Goal: Find specific page/section: Find specific page/section

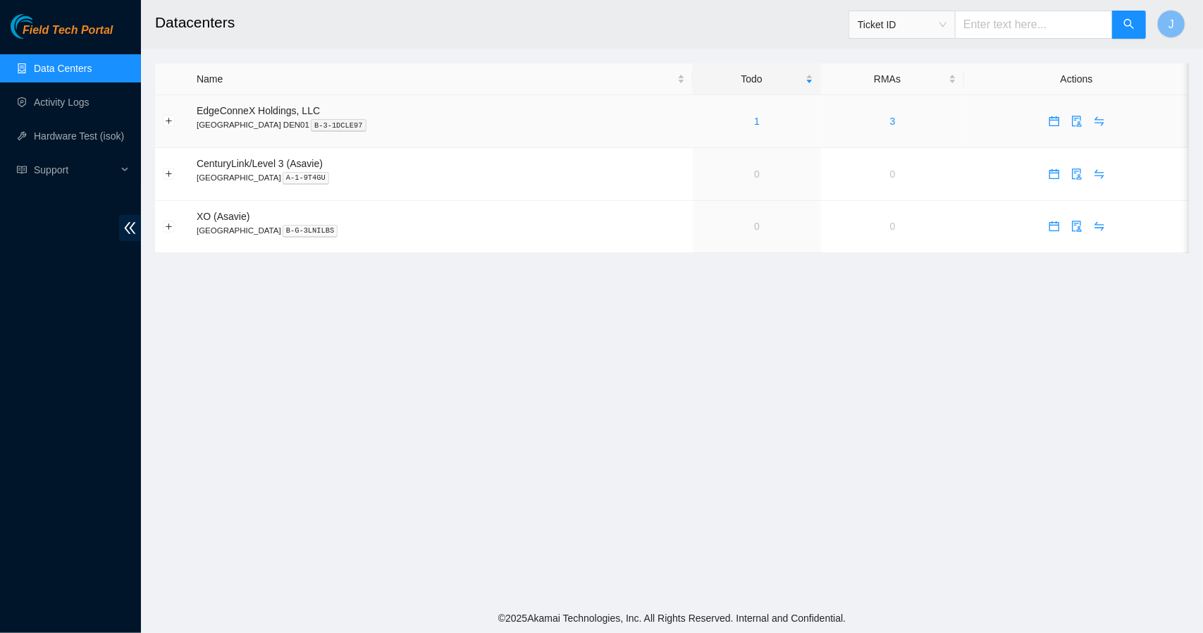
click at [694, 131] on td "1" at bounding box center [757, 121] width 128 height 53
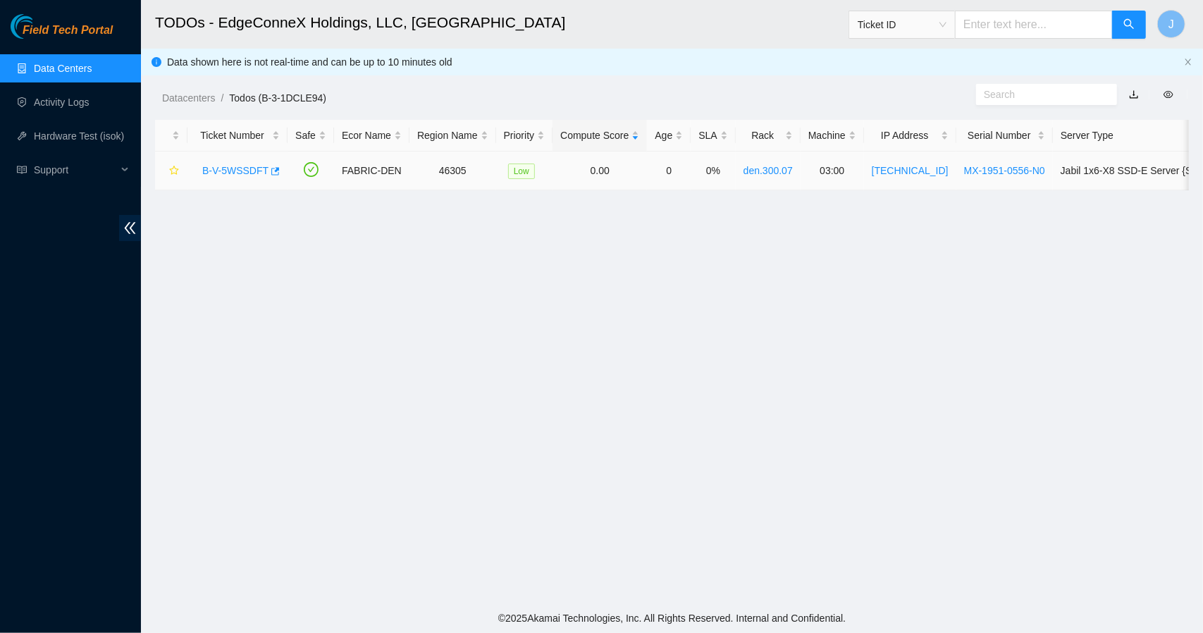
click at [244, 170] on link "B-V-5WSSDFT" at bounding box center [235, 170] width 66 height 11
